Goal: Task Accomplishment & Management: Complete application form

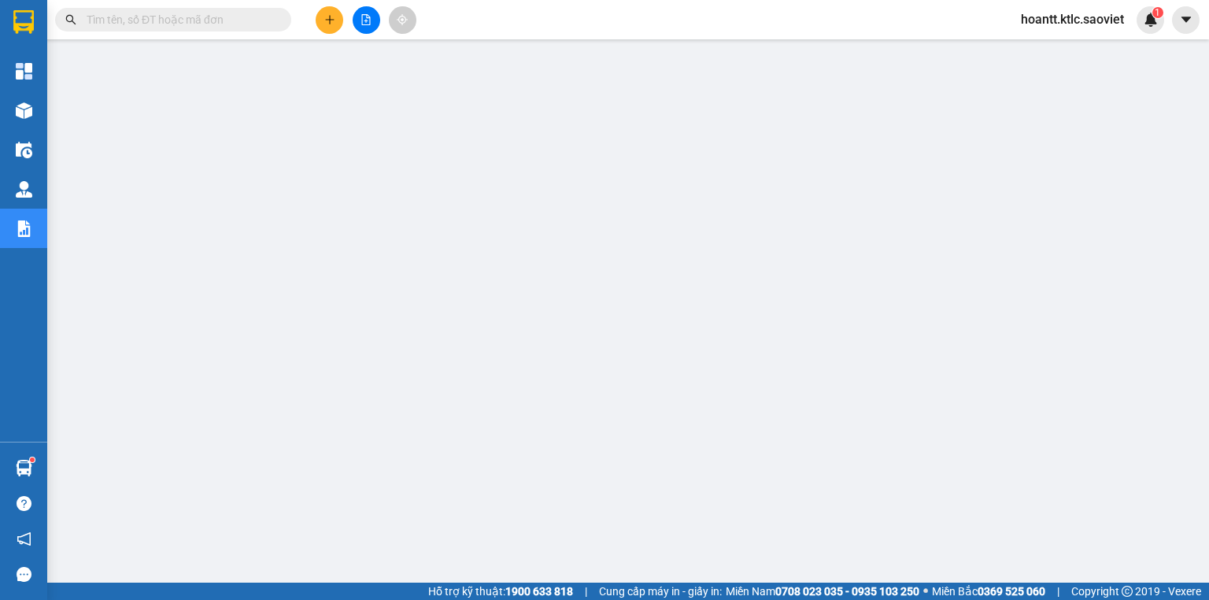
click at [139, 19] on input "text" at bounding box center [180, 19] width 186 height 17
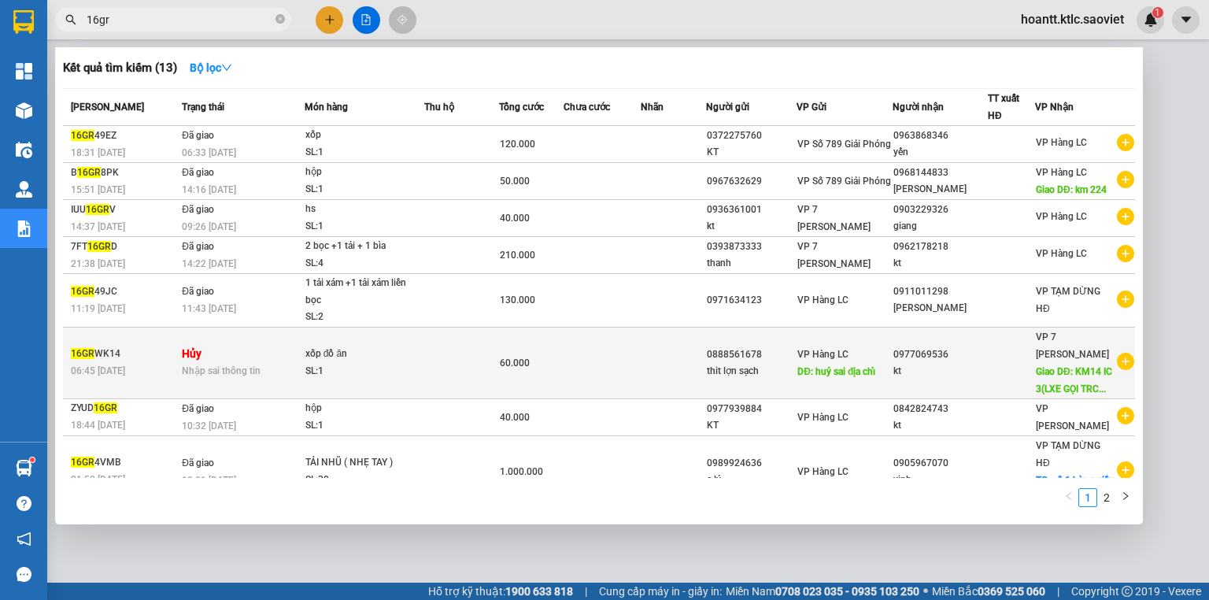
type input "16gr"
click at [193, 376] on span "Nhập sai thông tin" at bounding box center [221, 370] width 79 height 11
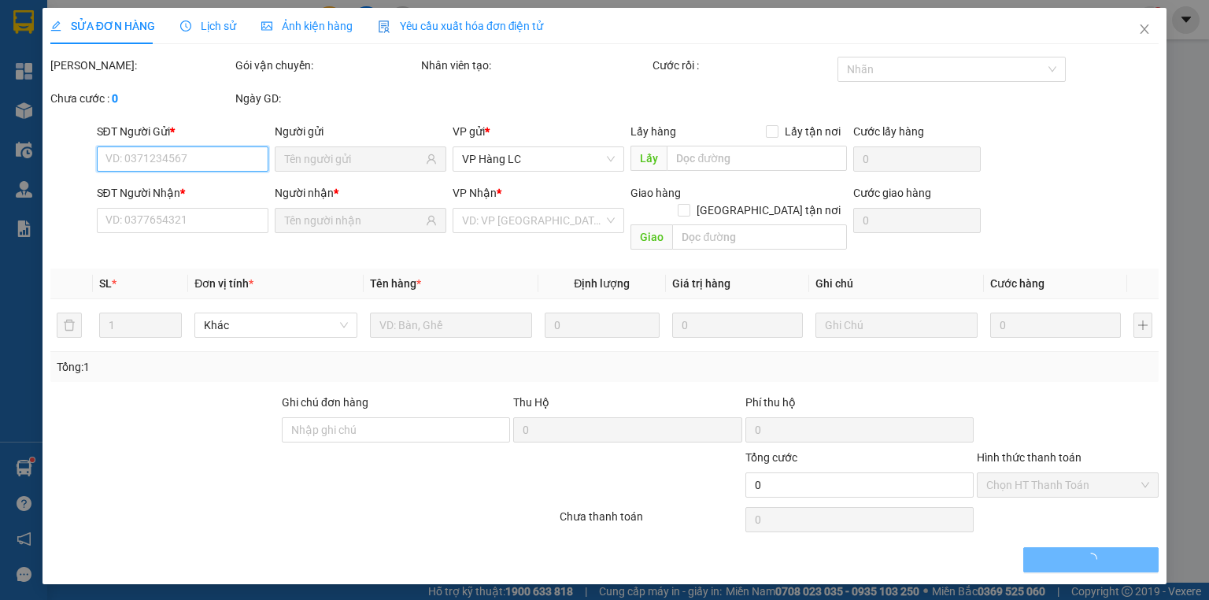
type input "0888561678"
type input "thit lợn sạch"
type input "huỷ sai địa chỉ"
type input "0977069536"
type input "kt"
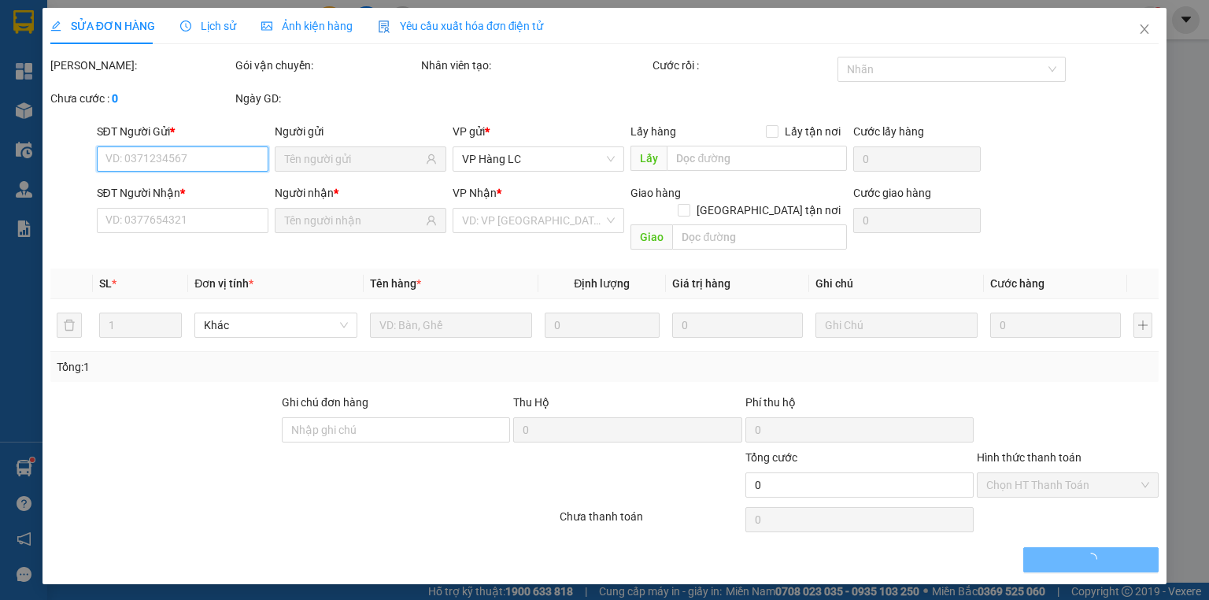
type input "KM14 IC 3(LXE GỌI TRC 1t)"
type input "60.000"
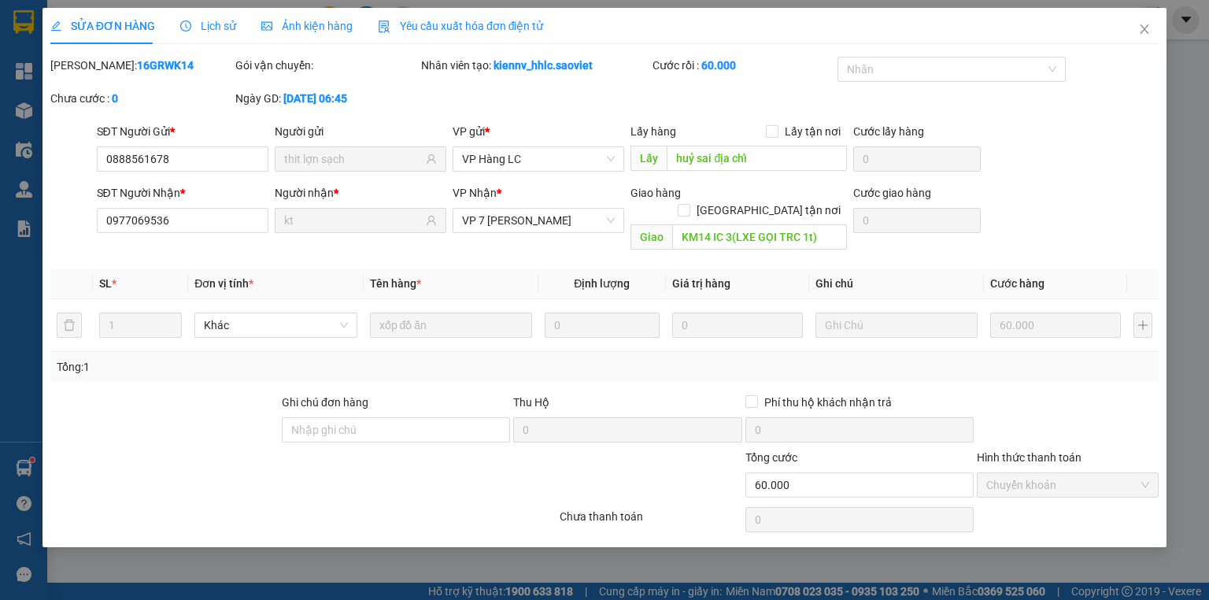
click at [211, 26] on span "Lịch sử" at bounding box center [208, 26] width 56 height 13
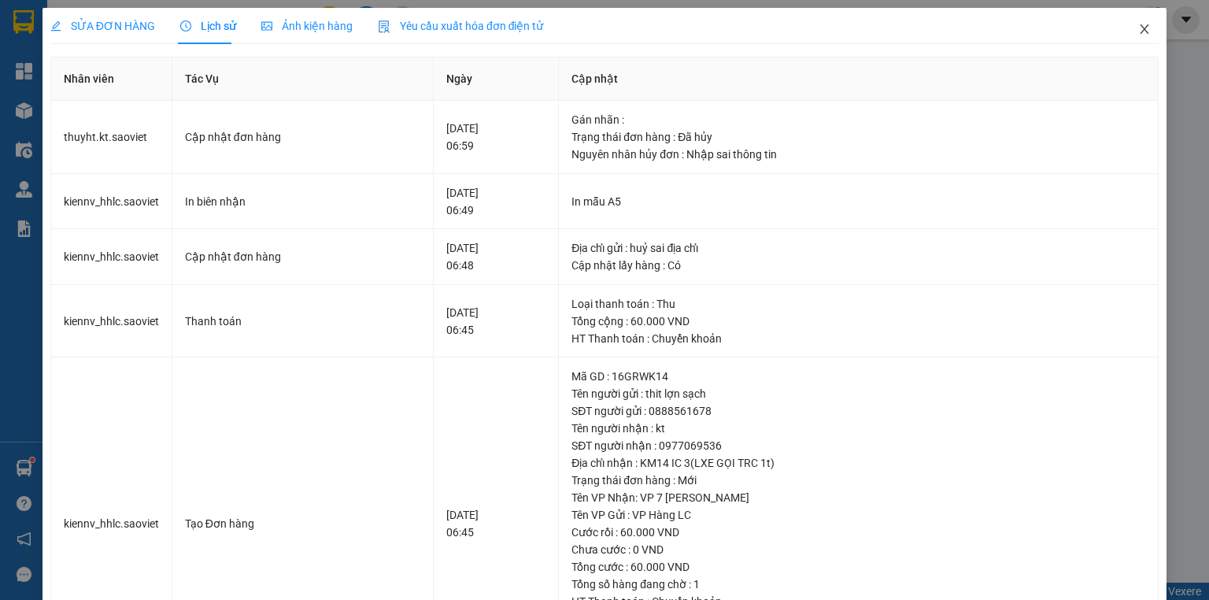
click at [1141, 27] on icon "close" at bounding box center [1144, 29] width 13 height 13
